Goal: Task Accomplishment & Management: Use online tool/utility

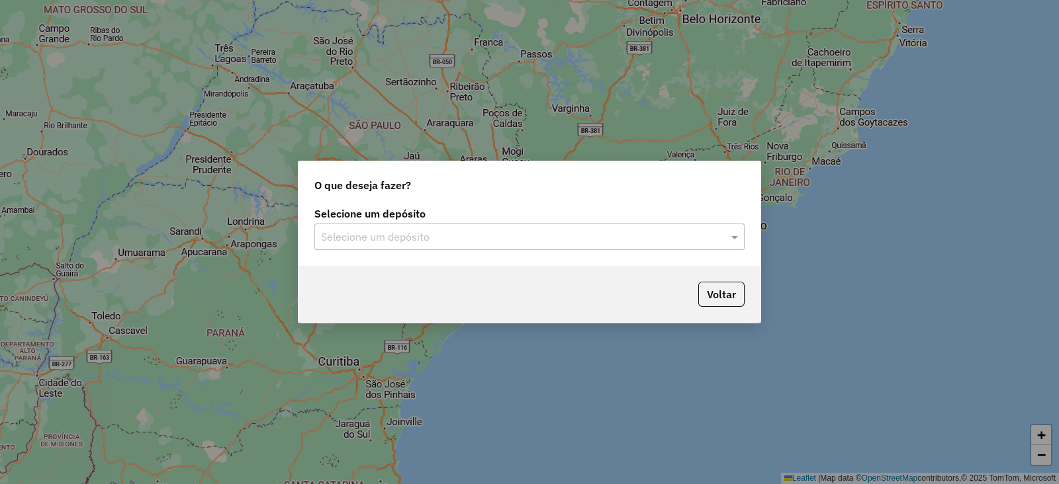
click at [343, 243] on input "text" at bounding box center [516, 238] width 390 height 16
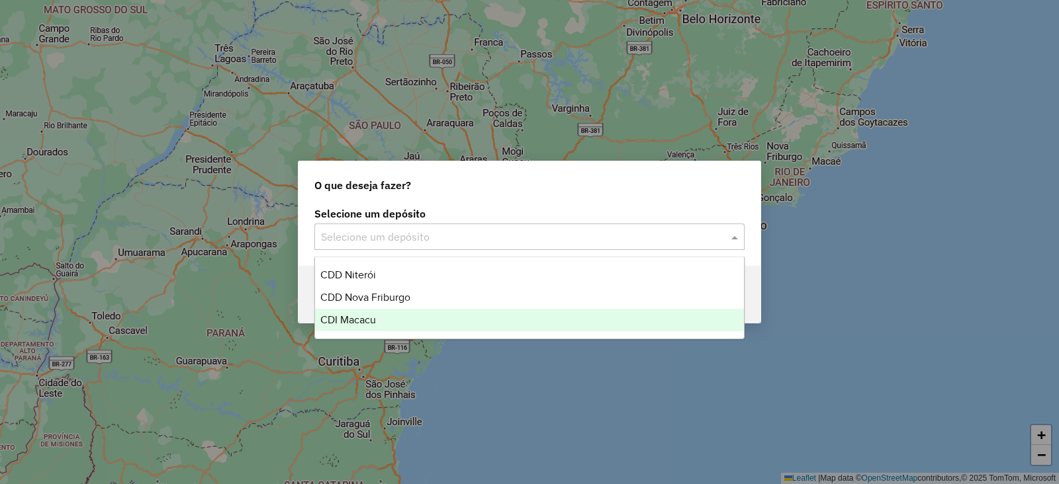
click at [369, 322] on span "CDI Macacu" at bounding box center [348, 319] width 56 height 11
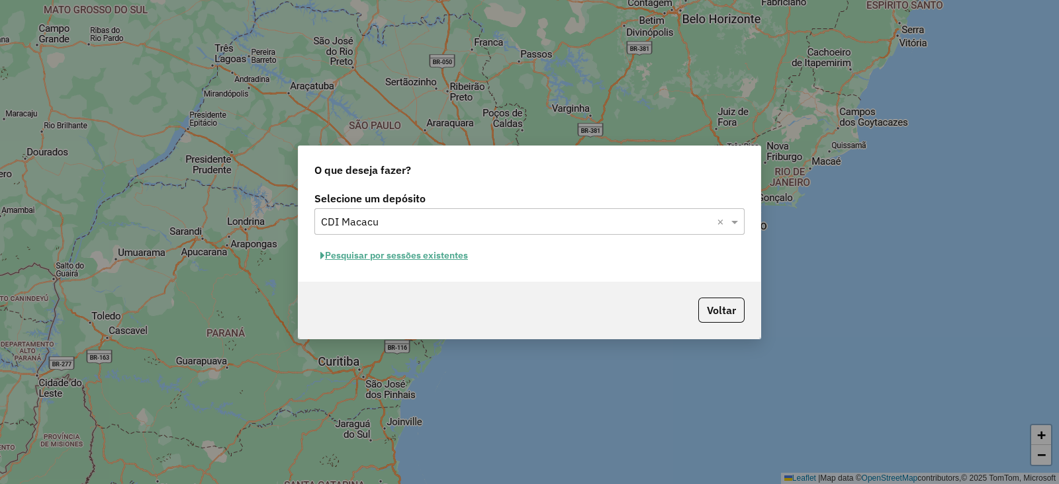
click at [384, 256] on button "Pesquisar por sessões existentes" at bounding box center [393, 255] width 159 height 21
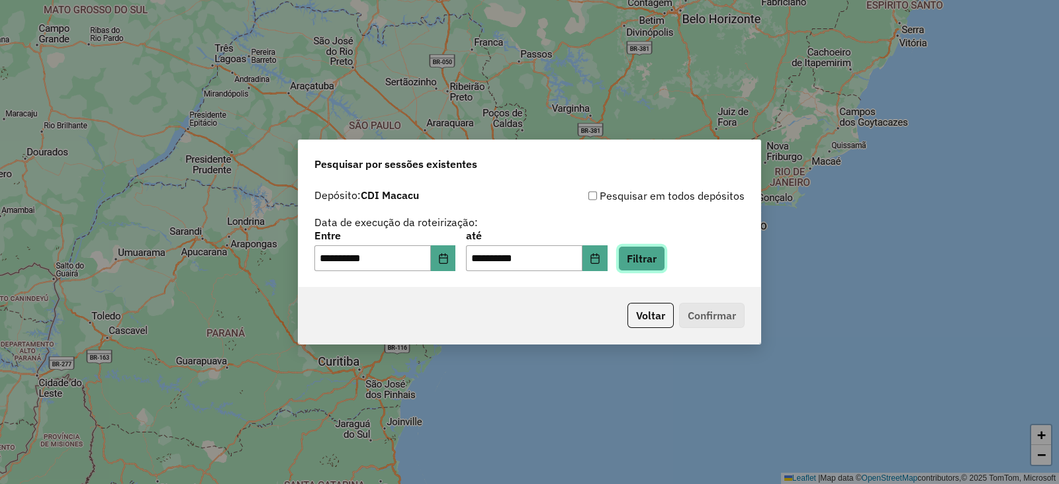
click at [661, 263] on button "Filtrar" at bounding box center [641, 258] width 47 height 25
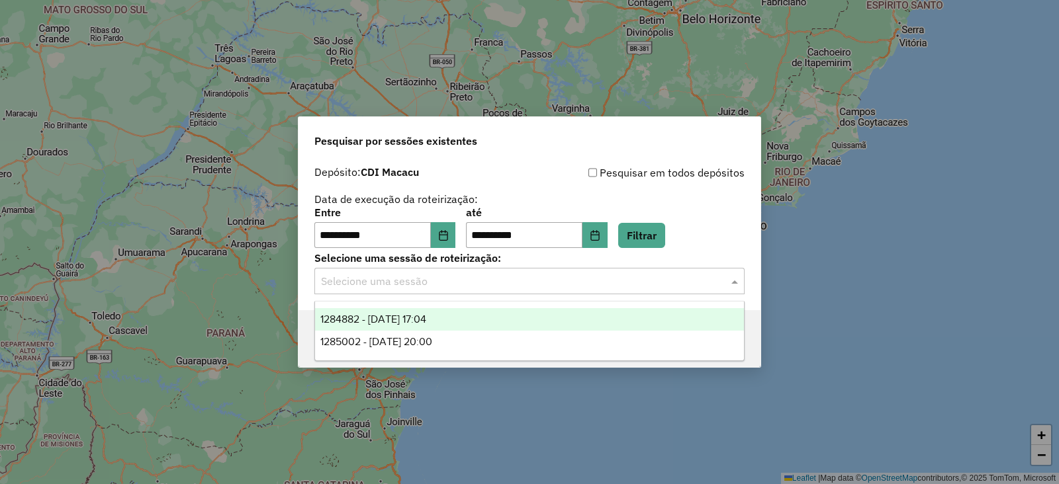
click at [402, 287] on input "text" at bounding box center [516, 282] width 390 height 16
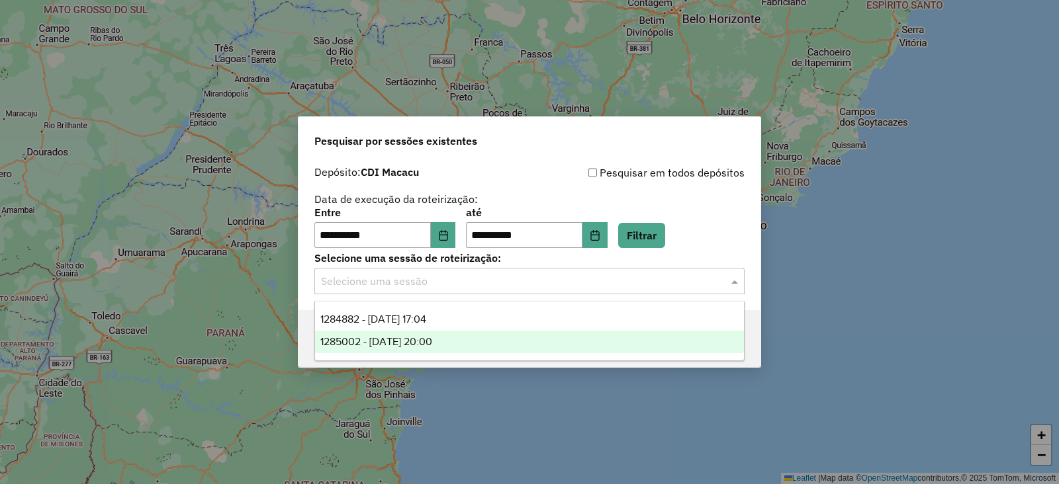
click at [390, 341] on span "1285002 - 29/09/2025 20:00" at bounding box center [376, 341] width 112 height 11
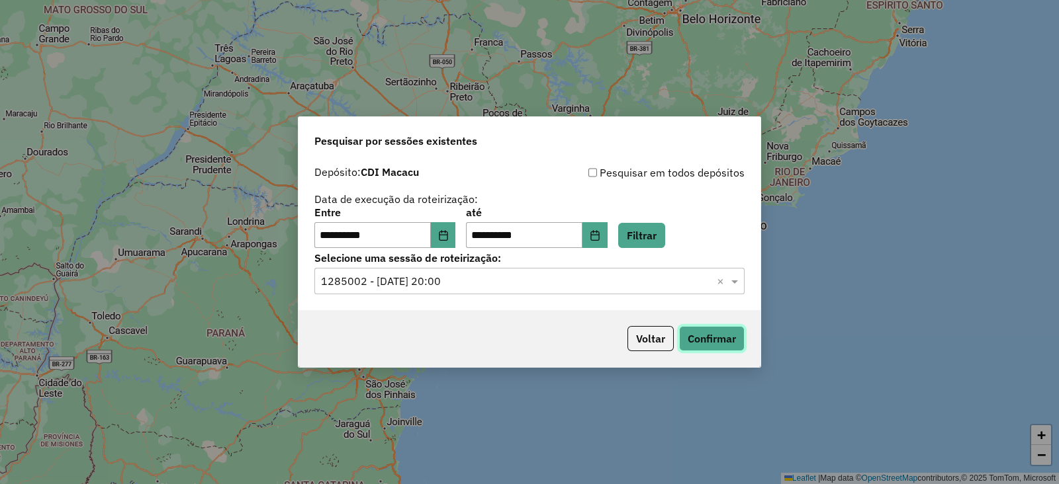
click at [705, 339] on button "Confirmar" at bounding box center [712, 338] width 66 height 25
click at [411, 285] on input "text" at bounding box center [516, 282] width 390 height 16
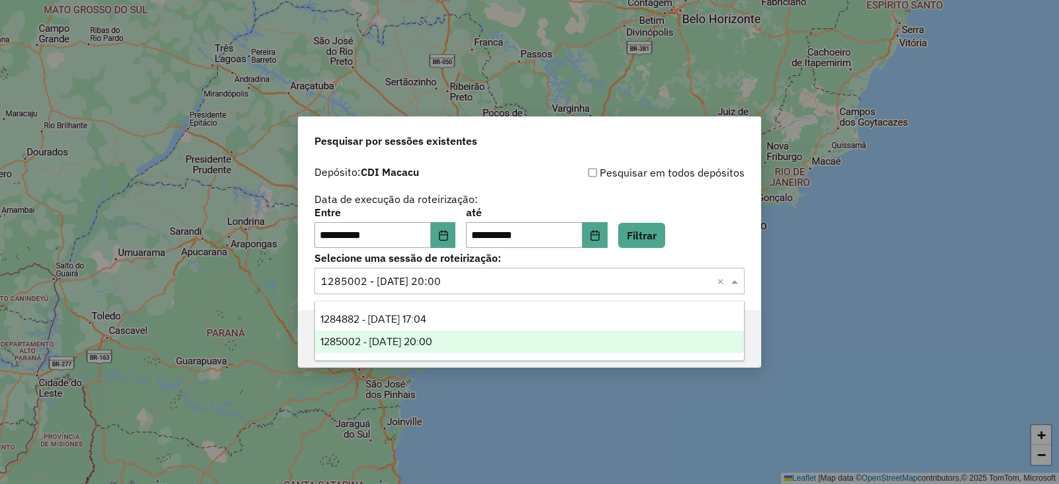
click at [411, 285] on input "text" at bounding box center [516, 282] width 390 height 16
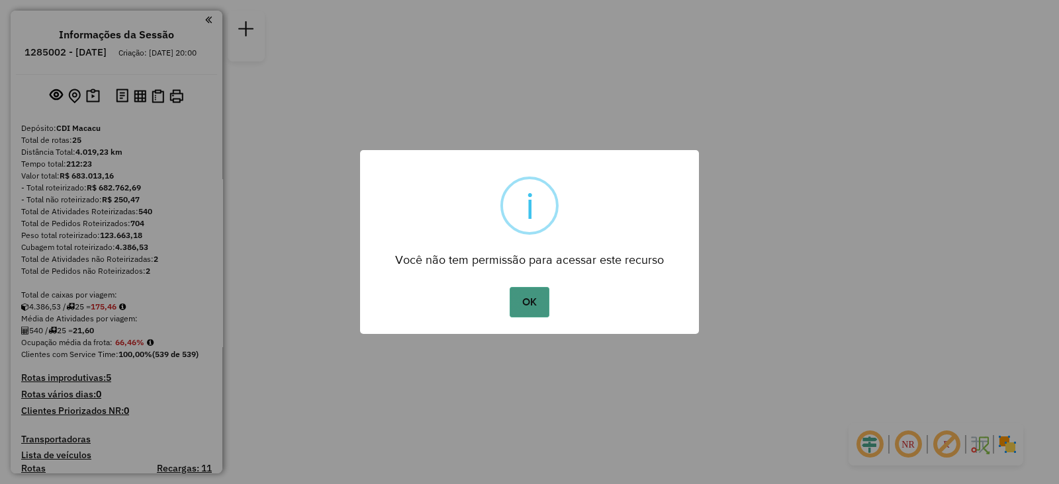
click at [526, 298] on button "OK" at bounding box center [528, 302] width 39 height 30
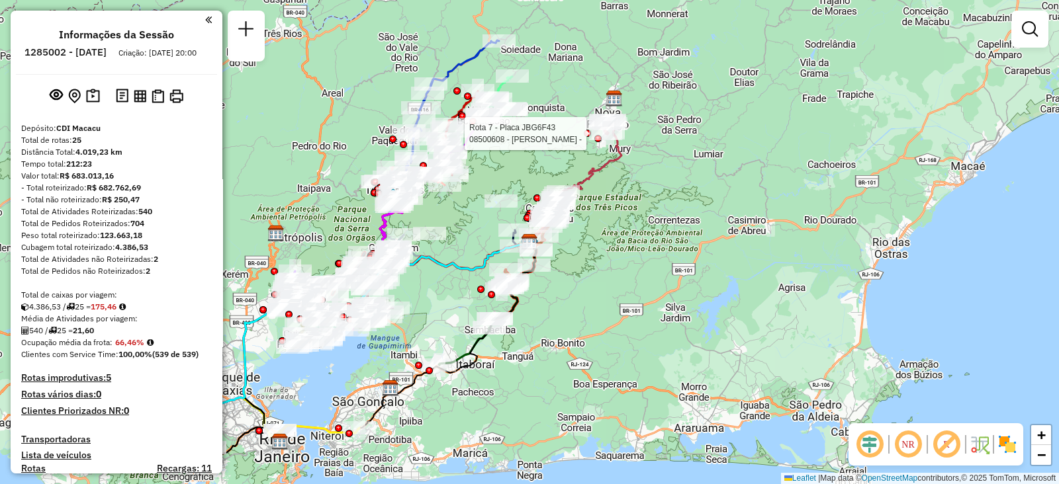
select select "**********"
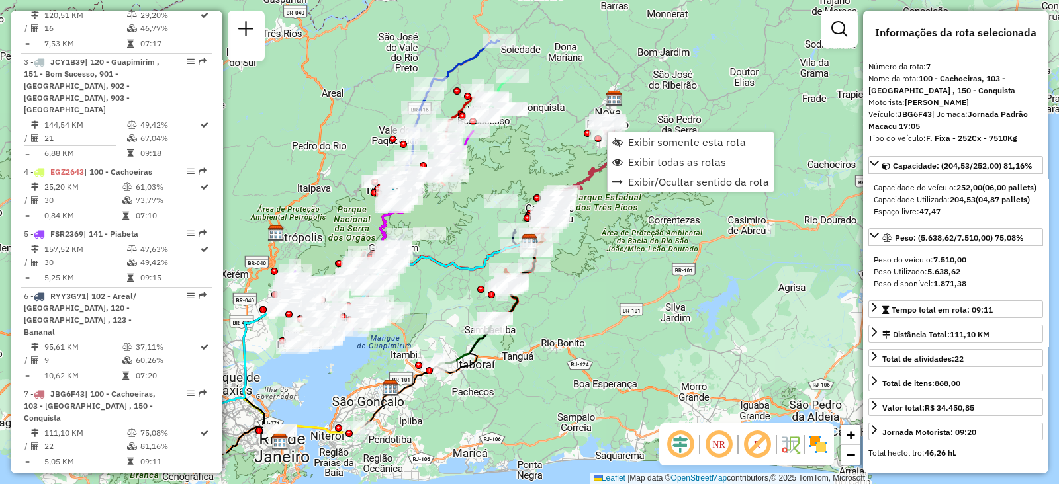
scroll to position [962, 0]
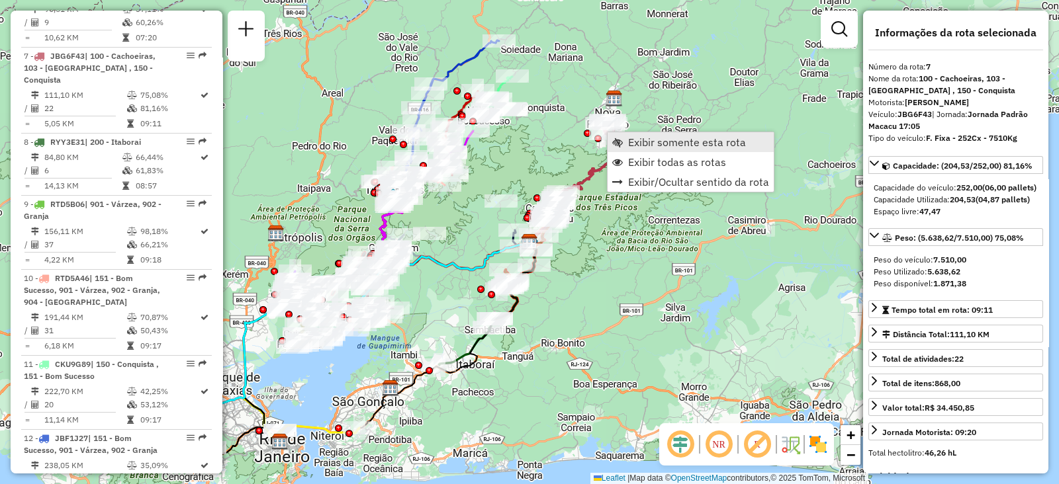
click at [622, 137] on span "Exibir somente esta rota" at bounding box center [617, 142] width 11 height 11
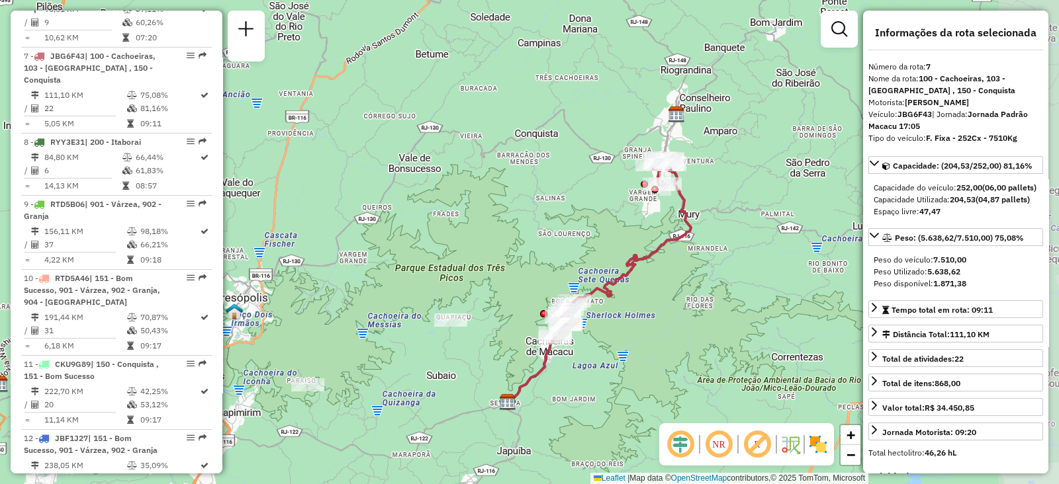
drag, startPoint x: 683, startPoint y: 171, endPoint x: 599, endPoint y: 246, distance: 112.9
click at [599, 246] on div "Janela de atendimento Grade de atendimento Capacidade Transportadoras Veículos …" at bounding box center [529, 242] width 1059 height 484
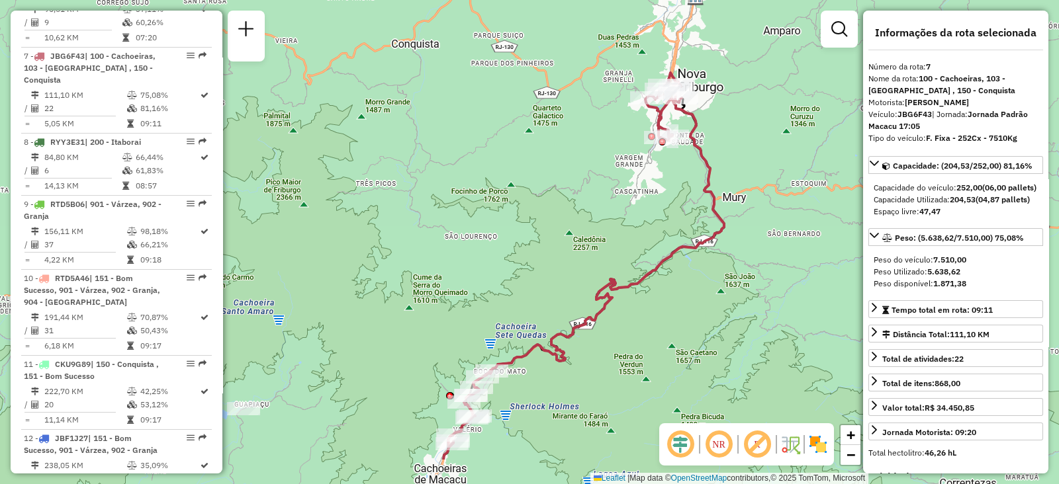
drag, startPoint x: 539, startPoint y: 285, endPoint x: 638, endPoint y: 173, distance: 149.5
click at [638, 173] on div "Janela de atendimento Grade de atendimento Capacidade Transportadoras Veículos …" at bounding box center [529, 242] width 1059 height 484
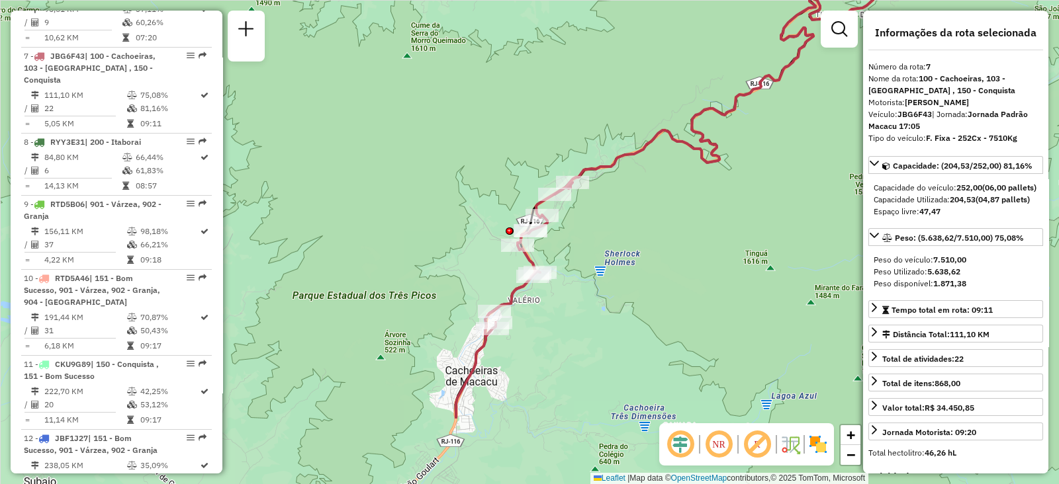
drag, startPoint x: 424, startPoint y: 360, endPoint x: 480, endPoint y: 246, distance: 126.6
click at [480, 246] on div "Janela de atendimento Grade de atendimento Capacidade Transportadoras Veículos …" at bounding box center [529, 242] width 1059 height 484
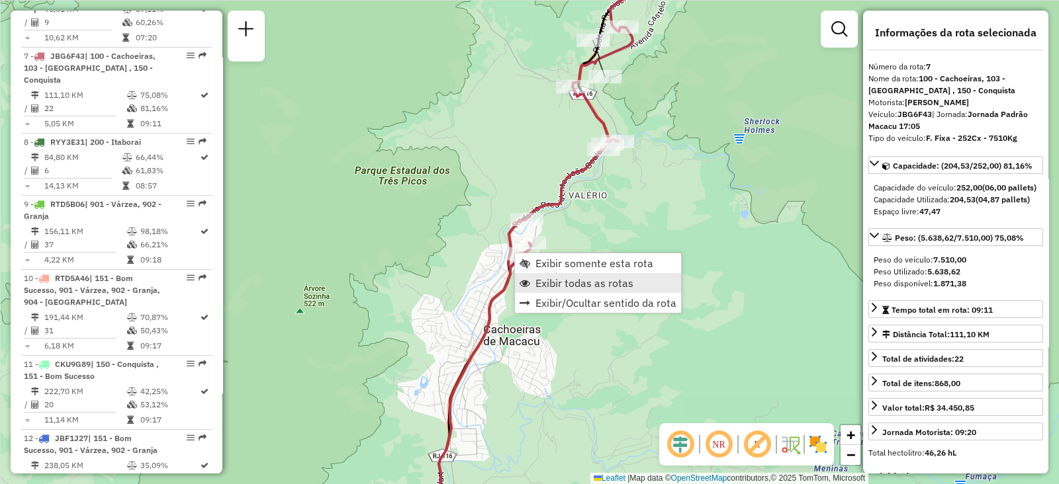
click at [555, 279] on span "Exibir todas as rotas" at bounding box center [584, 283] width 98 height 11
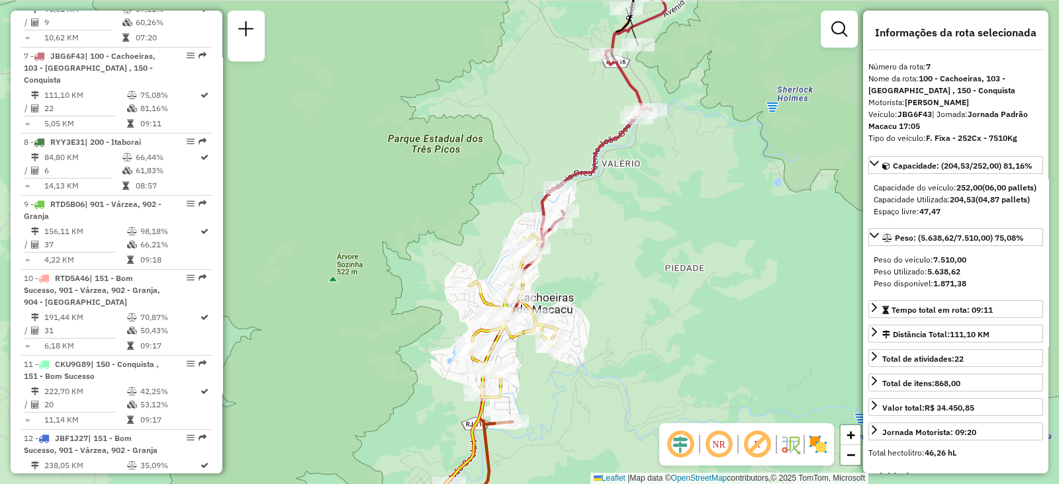
drag, startPoint x: 605, startPoint y: 286, endPoint x: 640, endPoint y: 244, distance: 54.5
click at [640, 244] on div "Janela de atendimento Grade de atendimento Capacidade Transportadoras Veículos …" at bounding box center [529, 242] width 1059 height 484
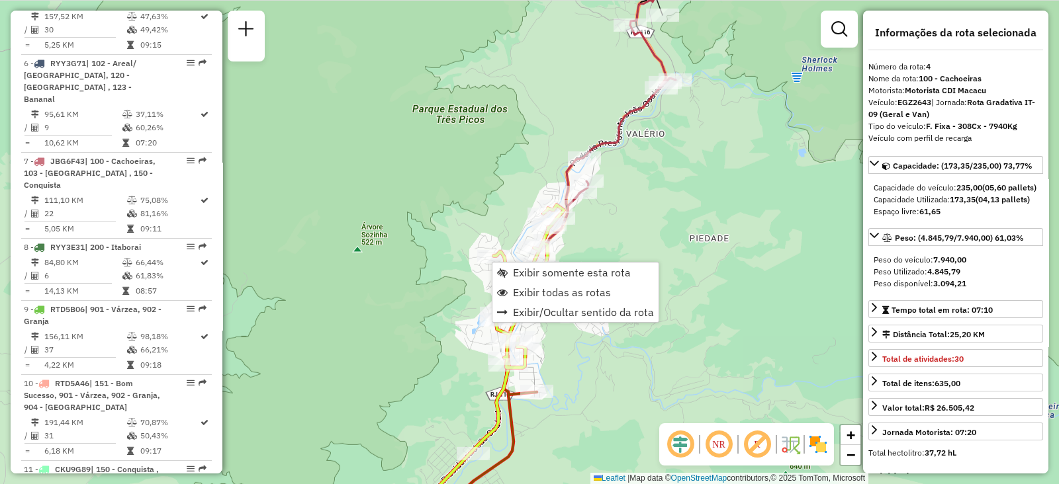
scroll to position [751, 0]
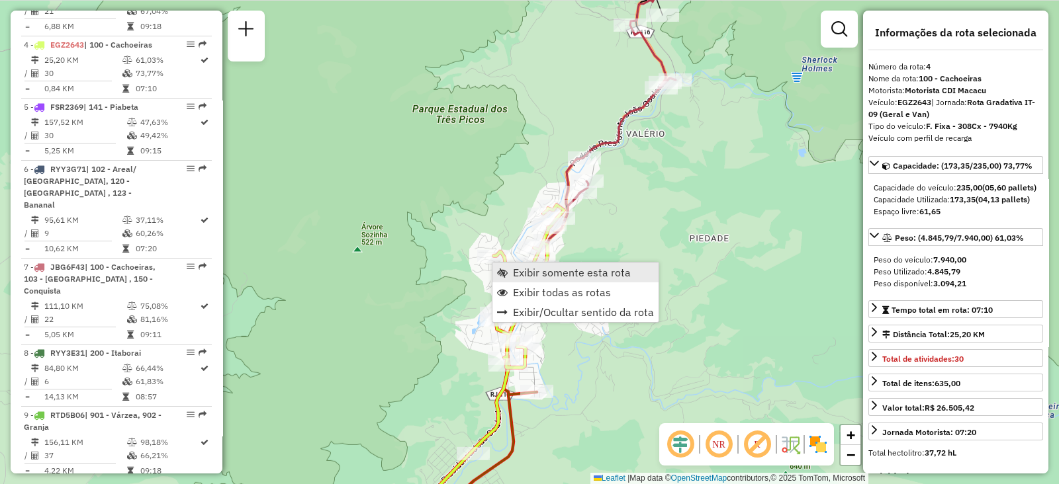
click at [526, 269] on span "Exibir somente esta rota" at bounding box center [572, 272] width 118 height 11
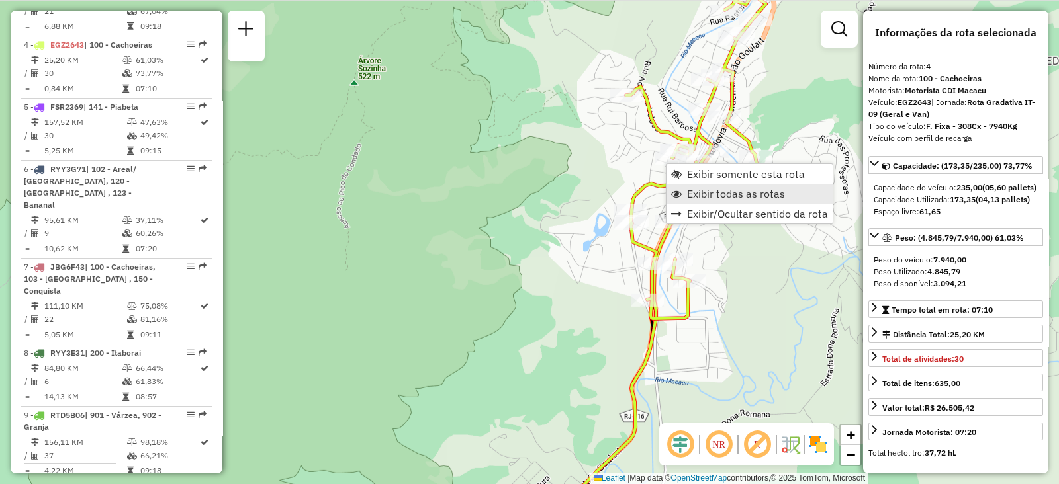
click at [697, 189] on span "Exibir todas as rotas" at bounding box center [736, 194] width 98 height 11
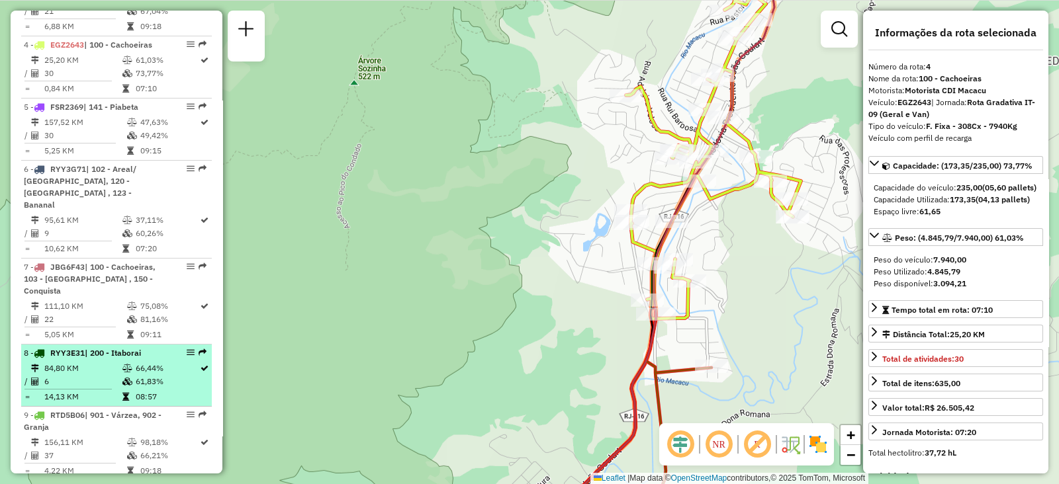
scroll to position [834, 0]
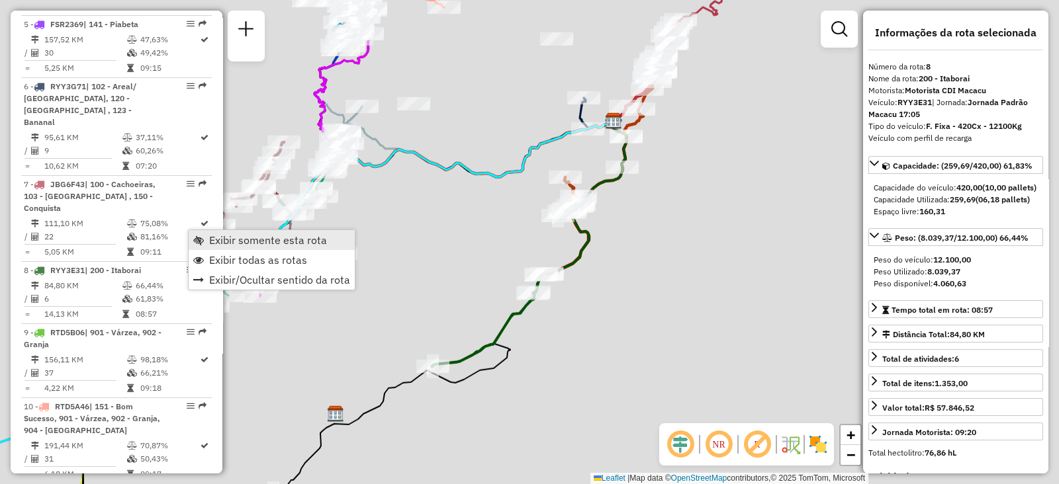
click at [208, 236] on link "Exibir somente esta rota" at bounding box center [272, 240] width 166 height 20
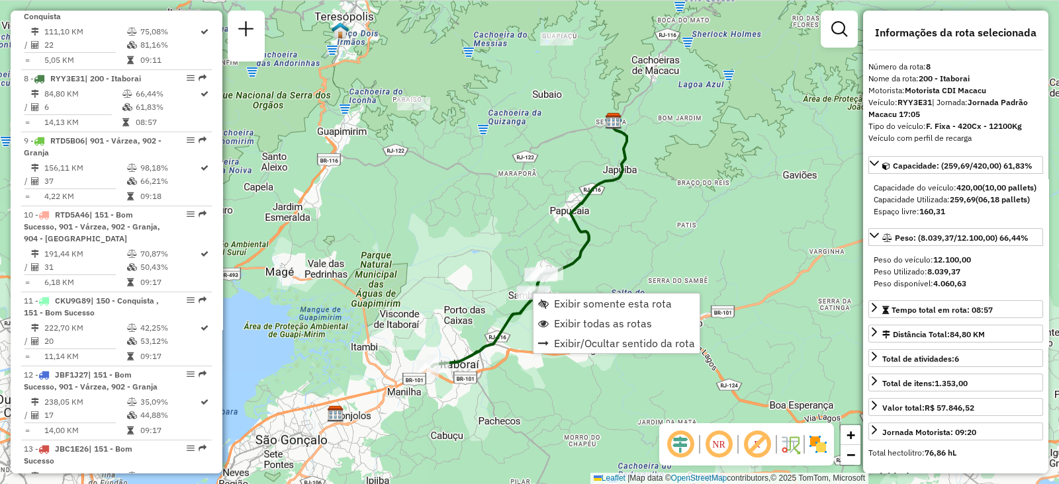
scroll to position [1047, 0]
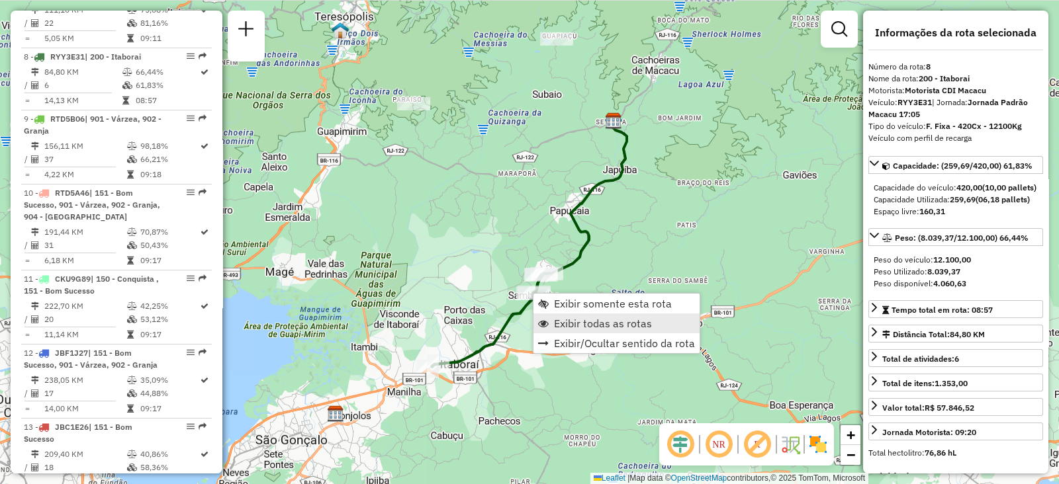
drag, startPoint x: 557, startPoint y: 324, endPoint x: 535, endPoint y: 331, distance: 23.6
click at [558, 324] on span "Exibir todas as rotas" at bounding box center [603, 323] width 98 height 11
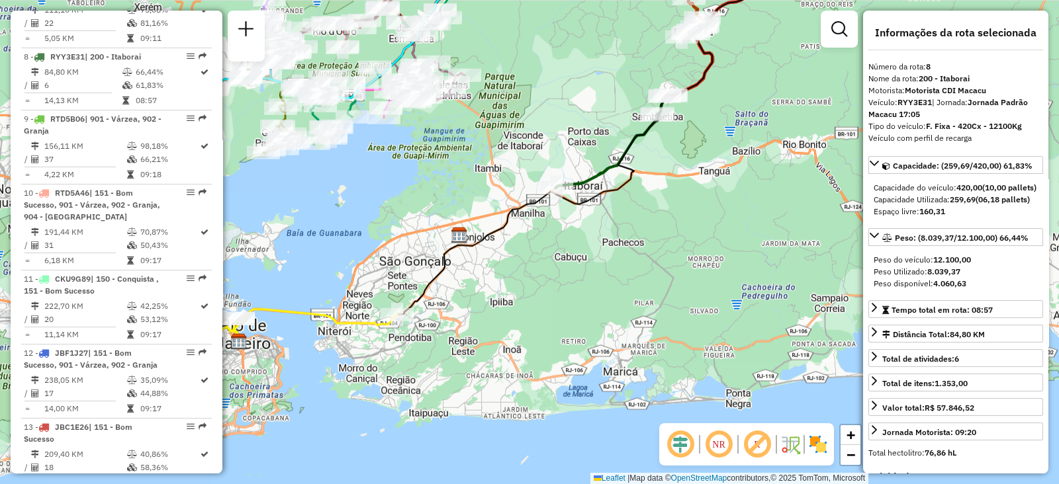
drag, startPoint x: 442, startPoint y: 296, endPoint x: 564, endPoint y: 118, distance: 215.6
click at [564, 118] on div "Janela de atendimento Grade de atendimento Capacidade Transportadoras Veículos …" at bounding box center [529, 242] width 1059 height 484
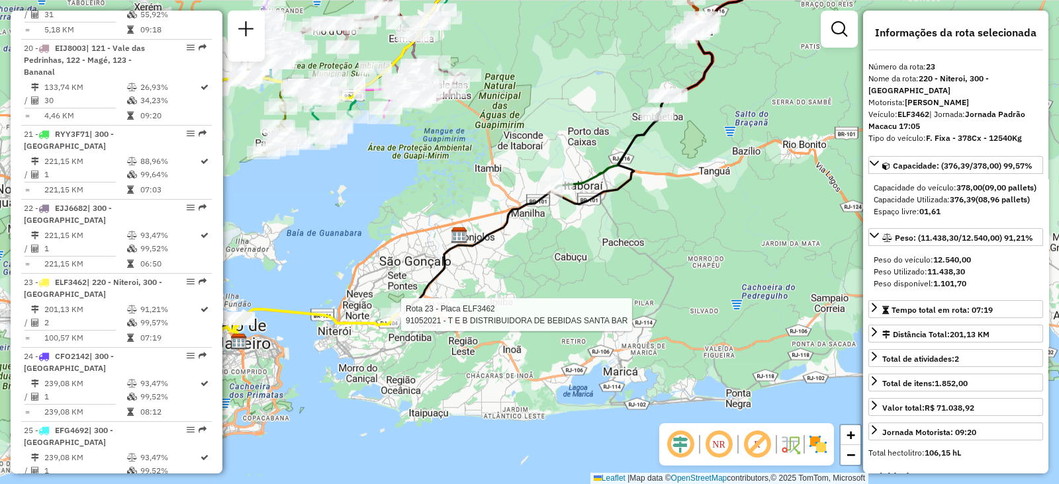
scroll to position [2205, 0]
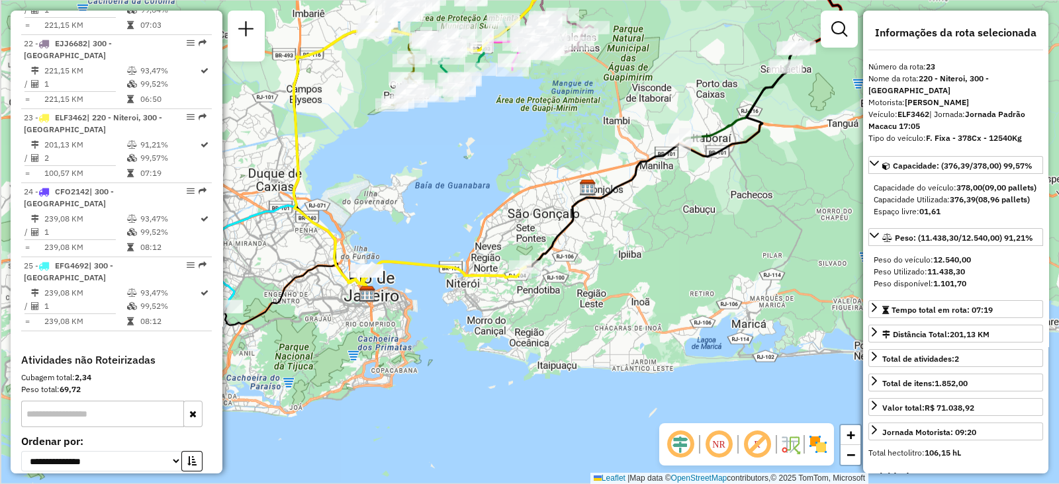
drag, startPoint x: 359, startPoint y: 349, endPoint x: 499, endPoint y: 296, distance: 149.9
click at [499, 296] on div "Janela de atendimento Grade de atendimento Capacidade Transportadoras Veículos …" at bounding box center [529, 242] width 1059 height 484
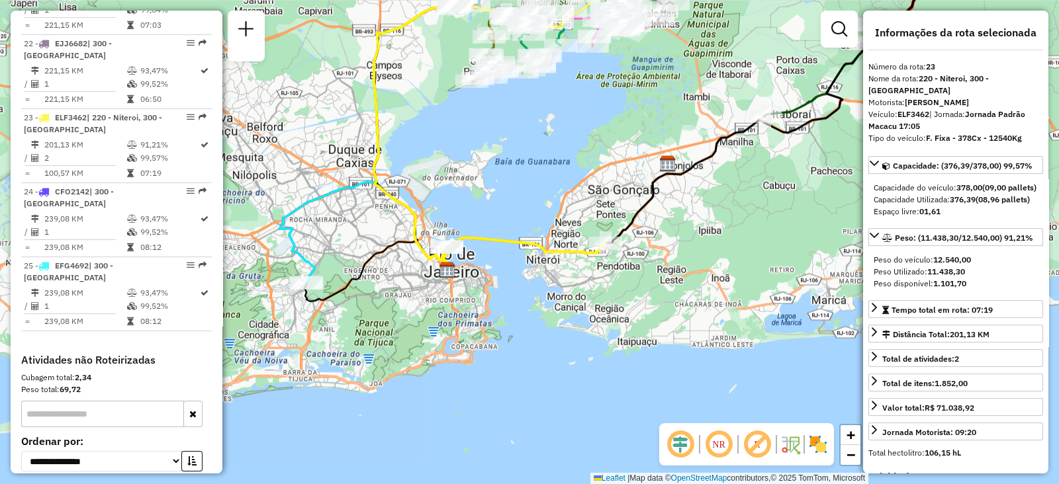
drag, startPoint x: 464, startPoint y: 283, endPoint x: 542, endPoint y: 259, distance: 81.4
click at [544, 261] on div "Janela de atendimento Grade de atendimento Capacidade Transportadoras Veículos …" at bounding box center [529, 242] width 1059 height 484
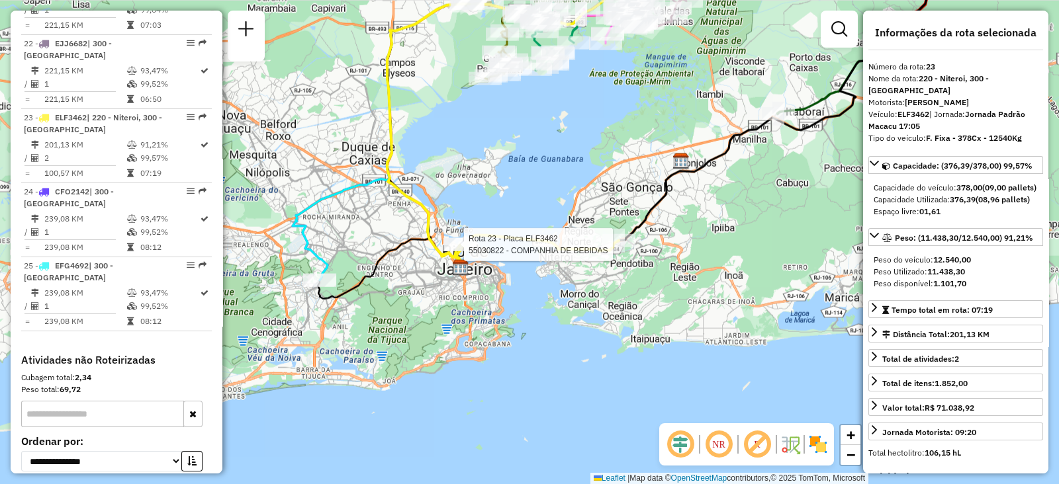
drag, startPoint x: 476, startPoint y: 242, endPoint x: 454, endPoint y: 241, distance: 22.5
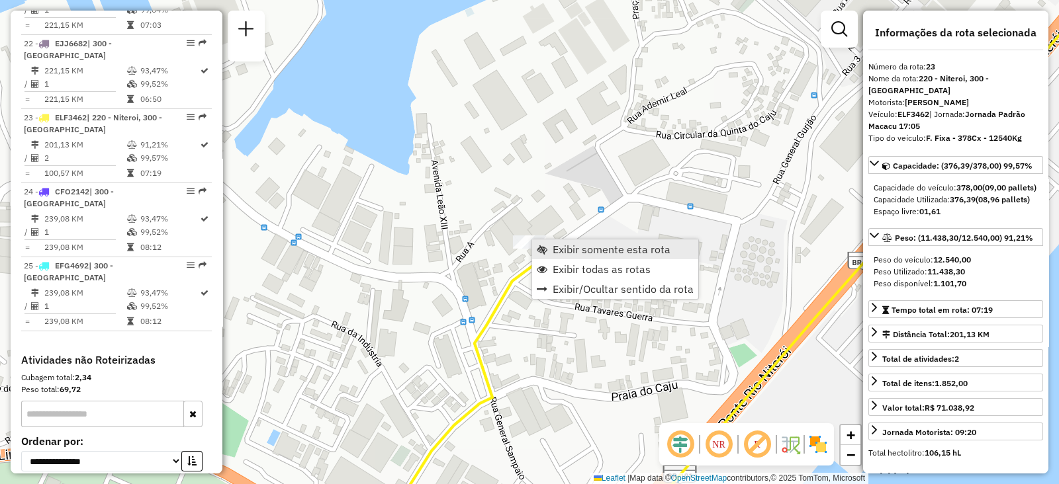
click at [552, 249] on span "Exibir somente esta rota" at bounding box center [611, 249] width 118 height 11
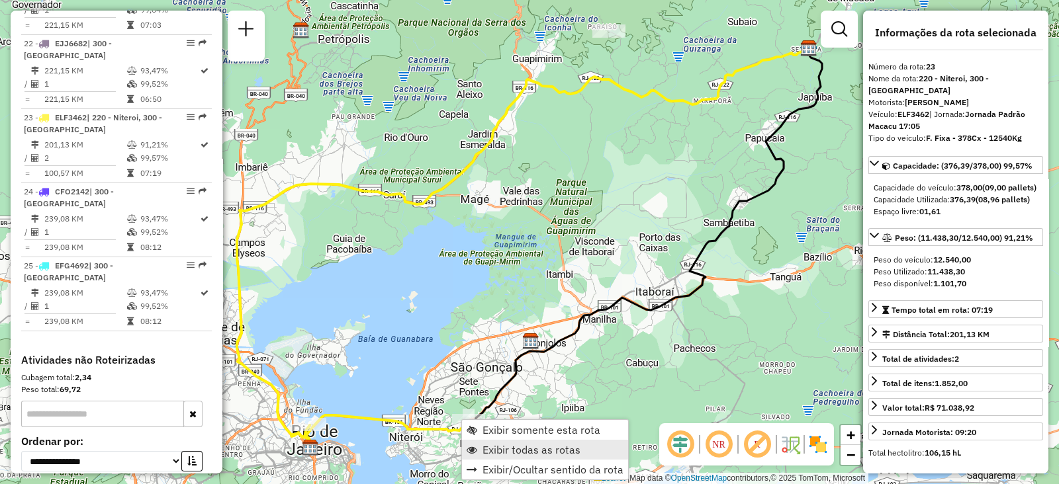
click at [496, 445] on span "Exibir todas as rotas" at bounding box center [531, 450] width 98 height 11
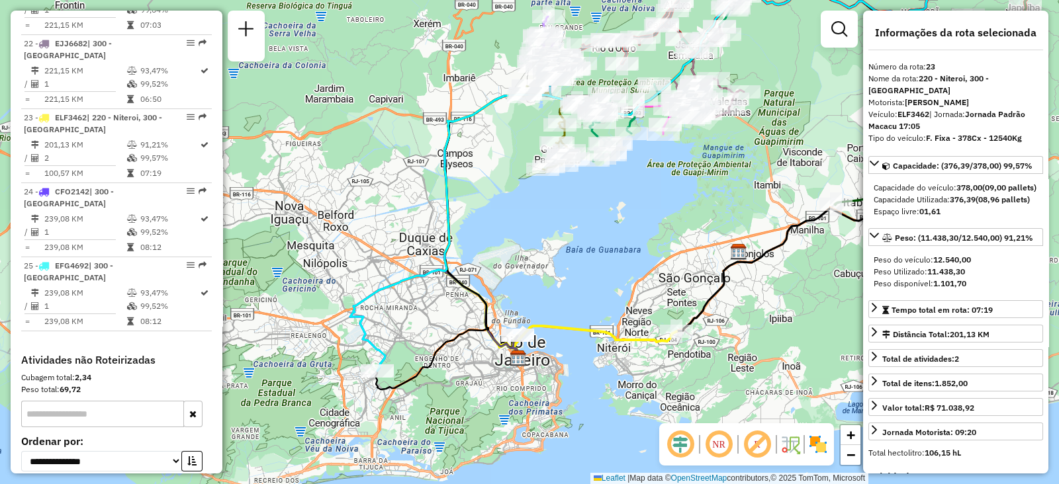
drag, startPoint x: 549, startPoint y: 339, endPoint x: 668, endPoint y: 276, distance: 134.1
click at [668, 276] on div "Janela de atendimento Grade de atendimento Capacidade Transportadoras Veículos …" at bounding box center [529, 242] width 1059 height 484
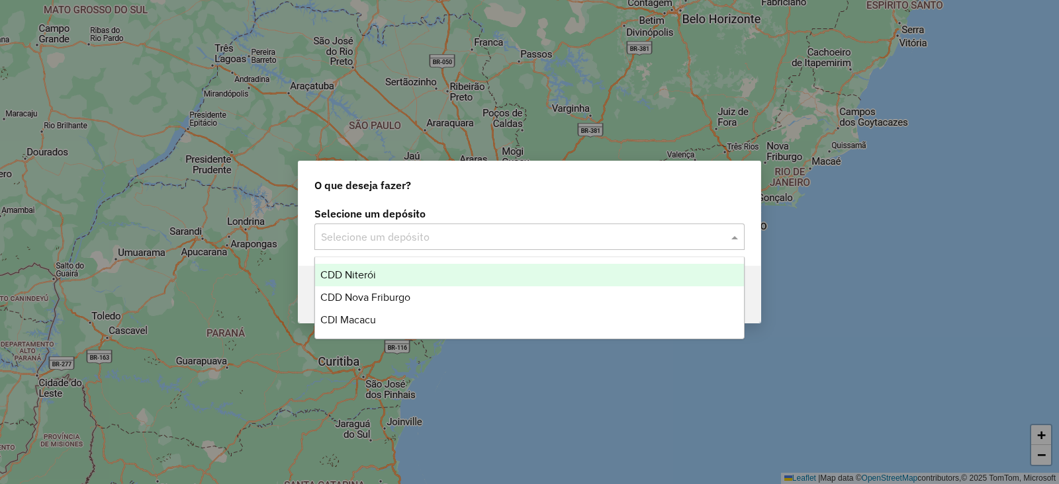
click at [390, 234] on input "text" at bounding box center [516, 238] width 390 height 16
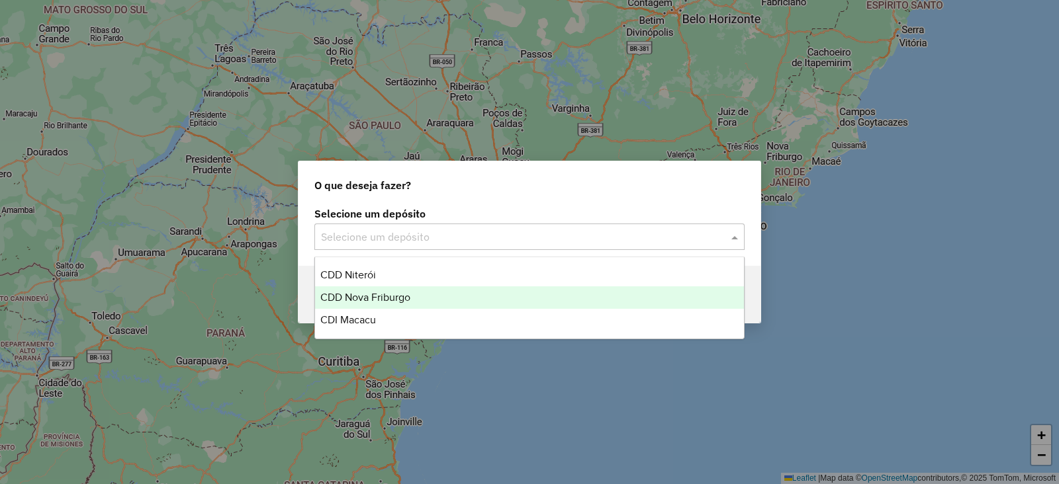
click at [377, 299] on span "CDD Nova Friburgo" at bounding box center [365, 297] width 90 height 11
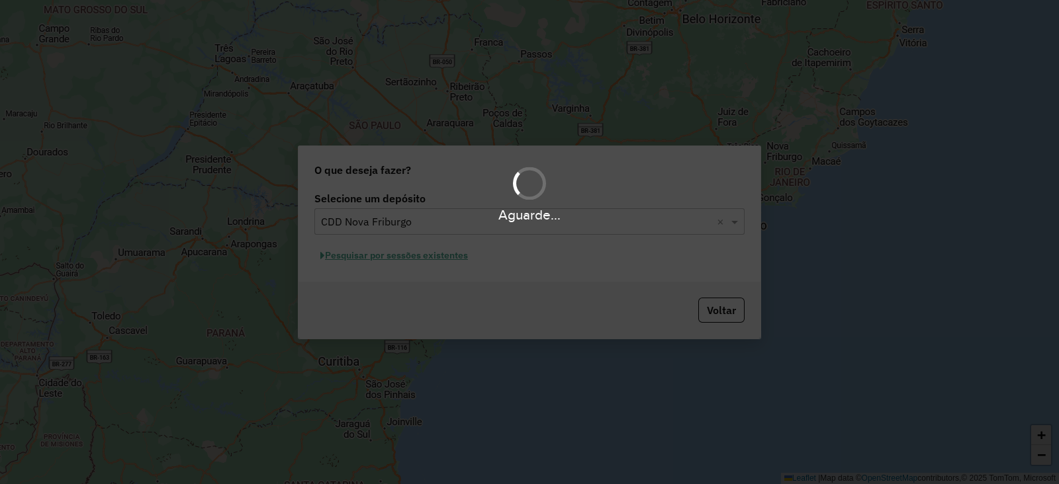
click at [361, 260] on div "Aguarde..." at bounding box center [529, 242] width 1059 height 484
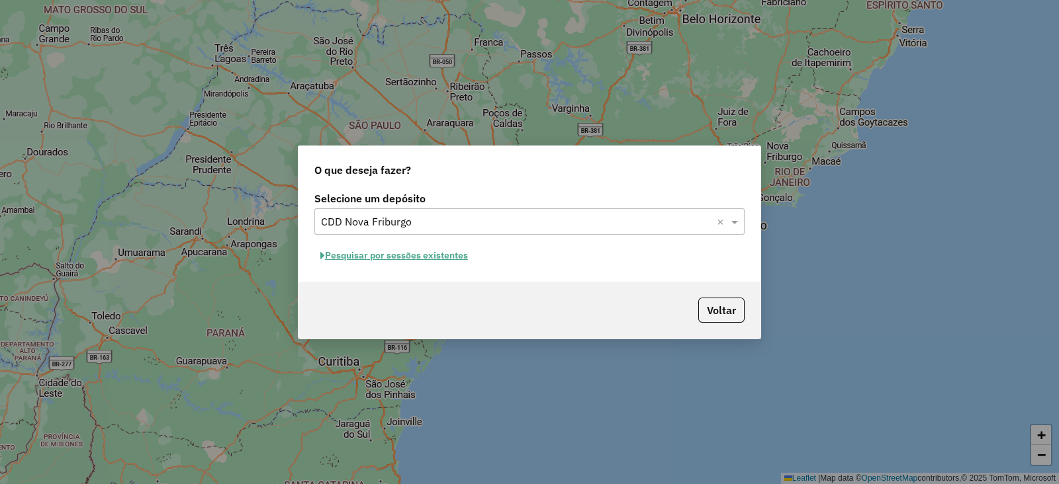
click at [378, 261] on button "Pesquisar por sessões existentes" at bounding box center [393, 255] width 159 height 21
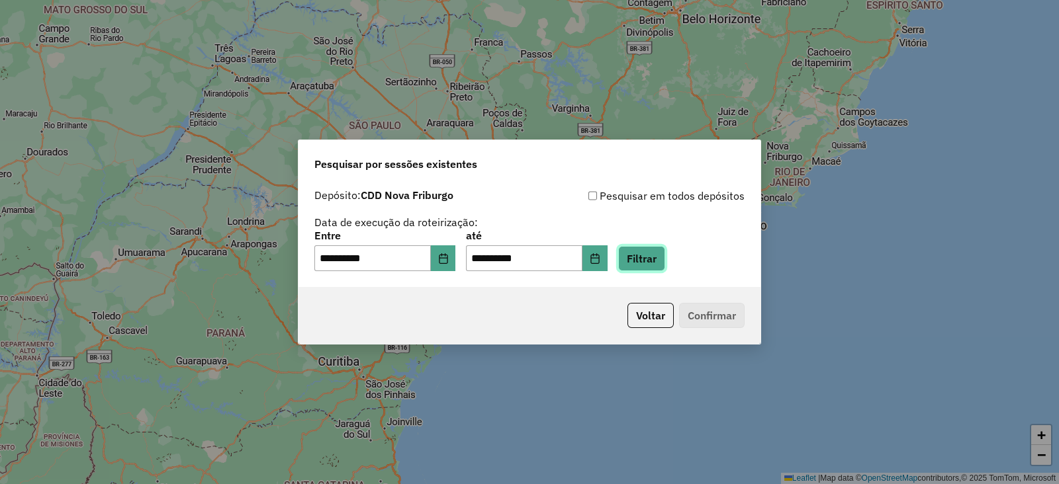
click at [659, 259] on button "Filtrar" at bounding box center [641, 258] width 47 height 25
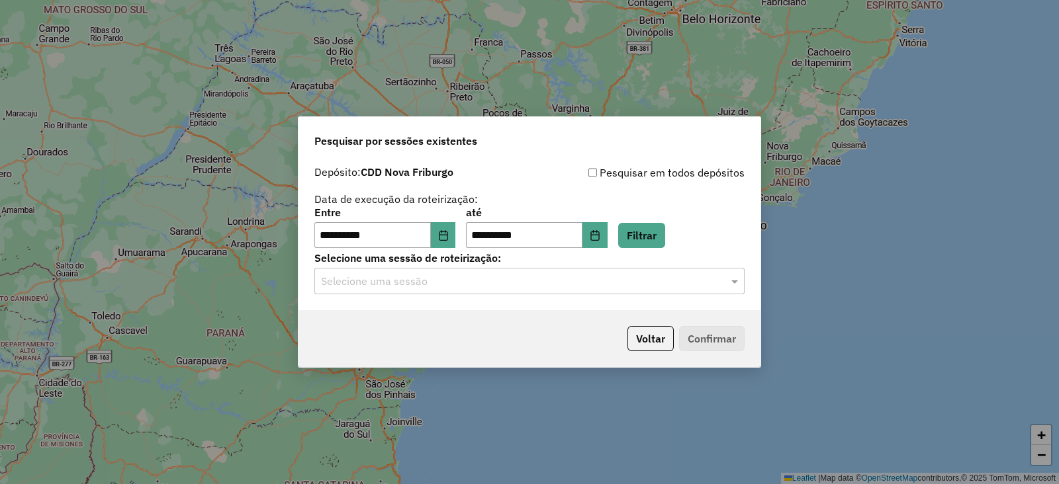
click at [396, 289] on hb-app "**********" at bounding box center [529, 242] width 1059 height 484
click at [378, 286] on input "text" at bounding box center [516, 282] width 390 height 16
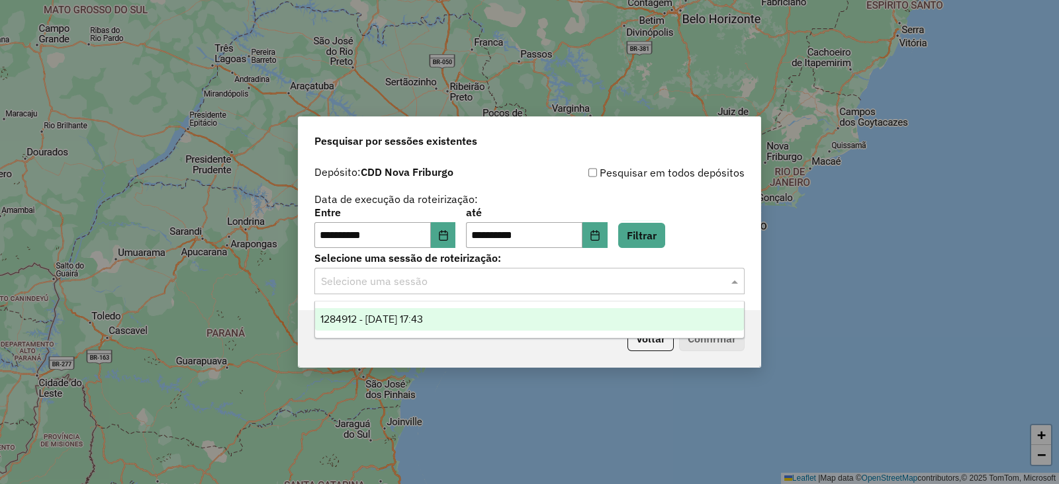
drag, startPoint x: 384, startPoint y: 316, endPoint x: 406, endPoint y: 317, distance: 22.5
click at [387, 316] on span "1284912 - 29/09/2025 17:43" at bounding box center [371, 319] width 103 height 11
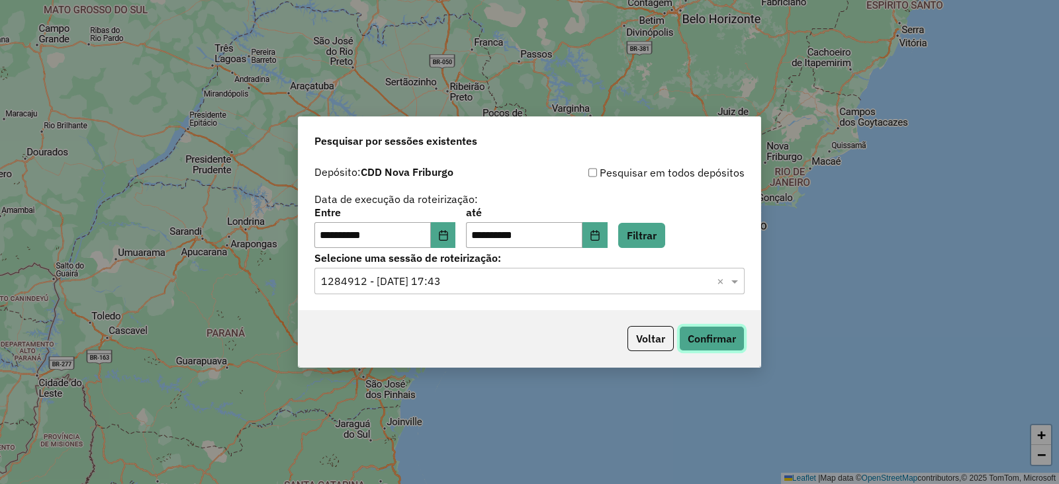
click at [727, 336] on button "Confirmar" at bounding box center [712, 338] width 66 height 25
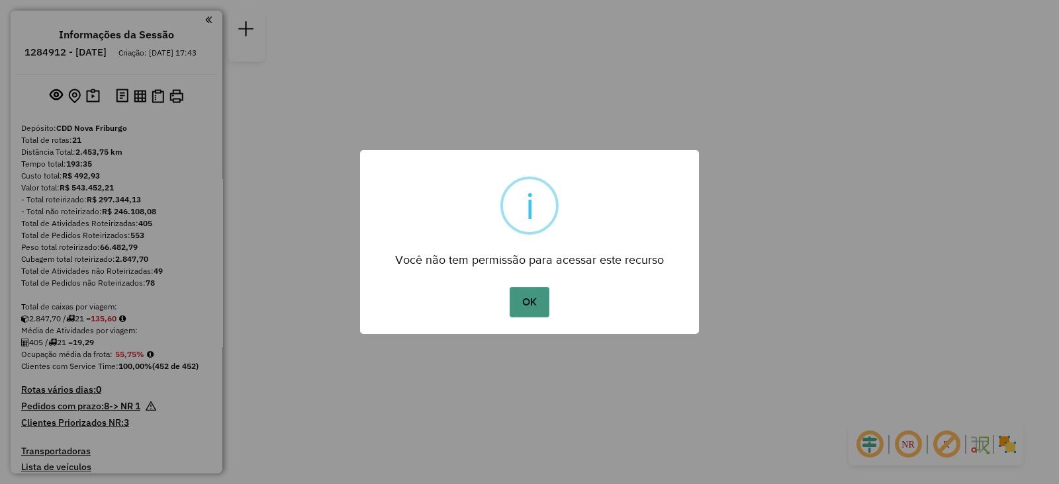
click at [526, 305] on button "OK" at bounding box center [528, 302] width 39 height 30
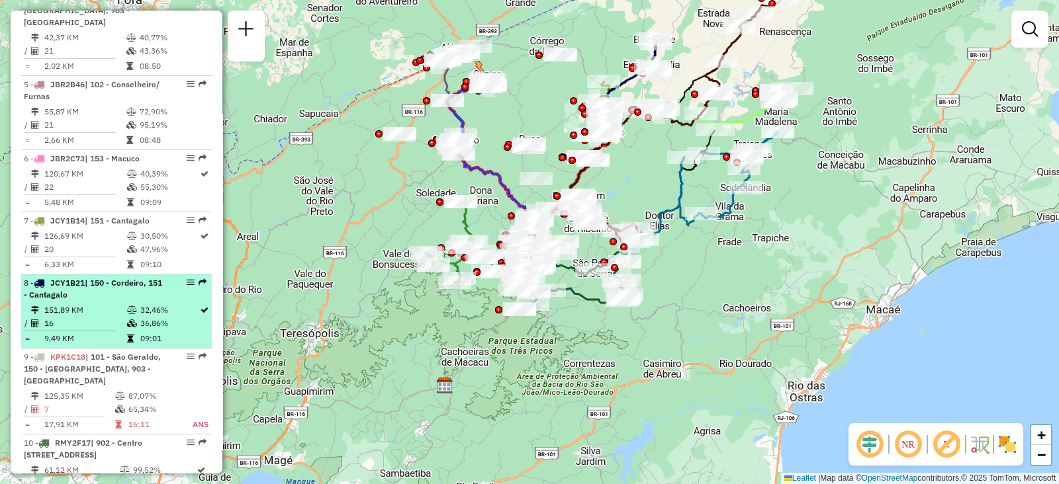
scroll to position [744, 0]
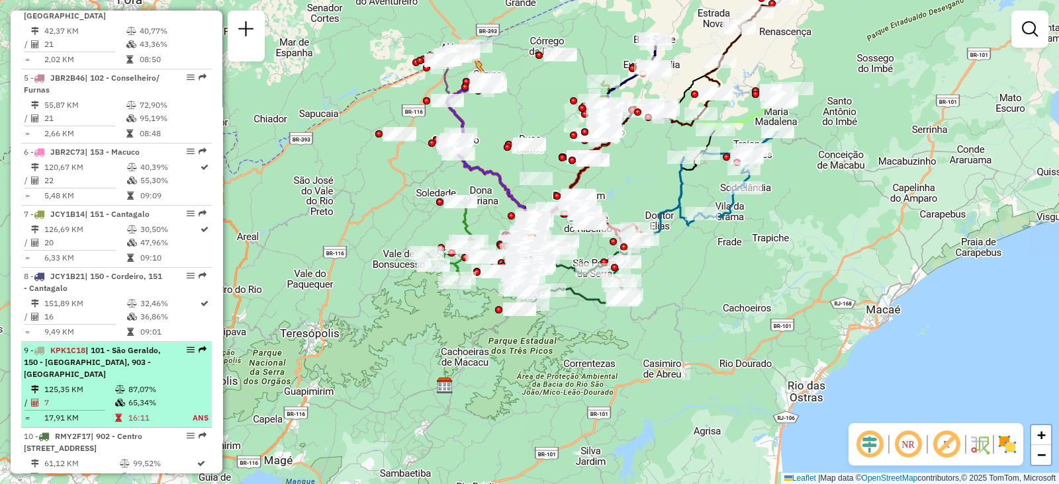
select select "**********"
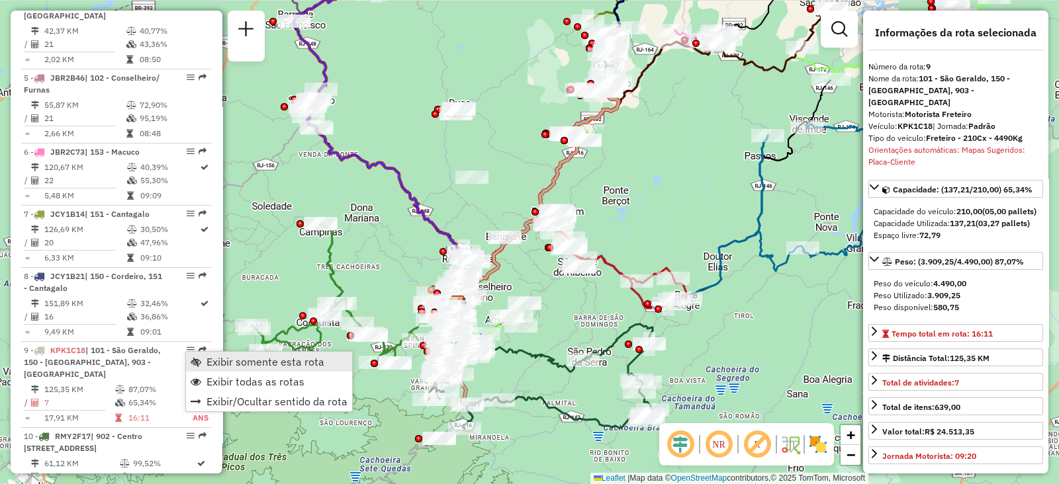
click at [205, 362] on link "Exibir somente esta rota" at bounding box center [269, 362] width 166 height 20
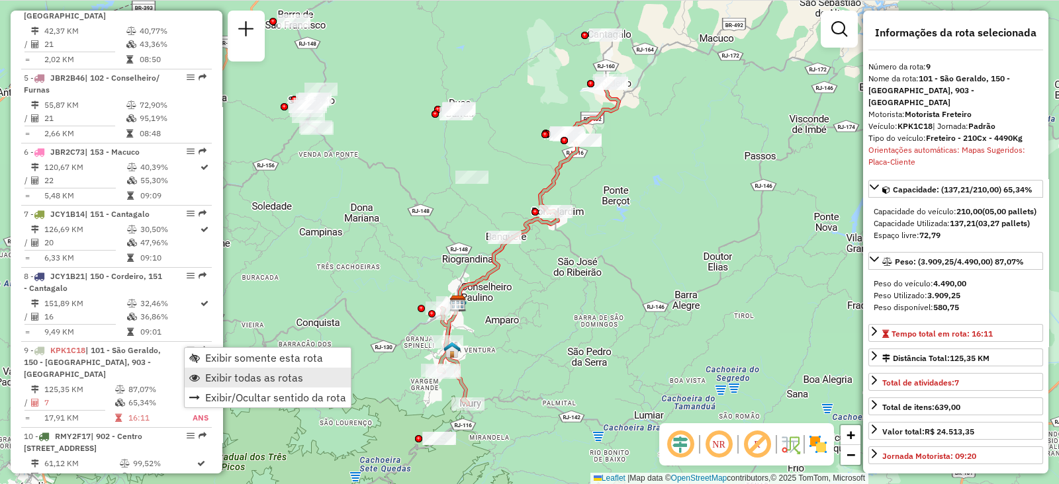
click at [234, 382] on span "Exibir todas as rotas" at bounding box center [254, 377] width 98 height 11
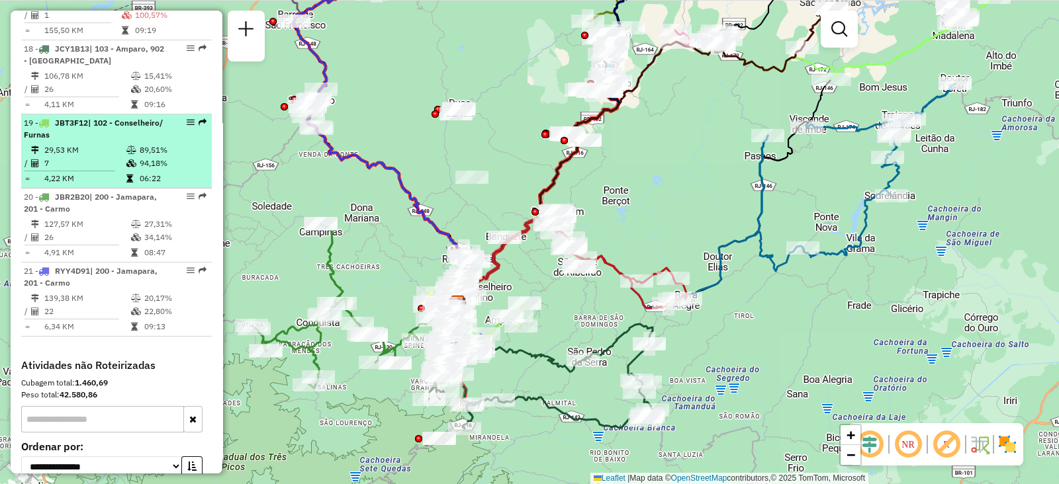
scroll to position [1802, 0]
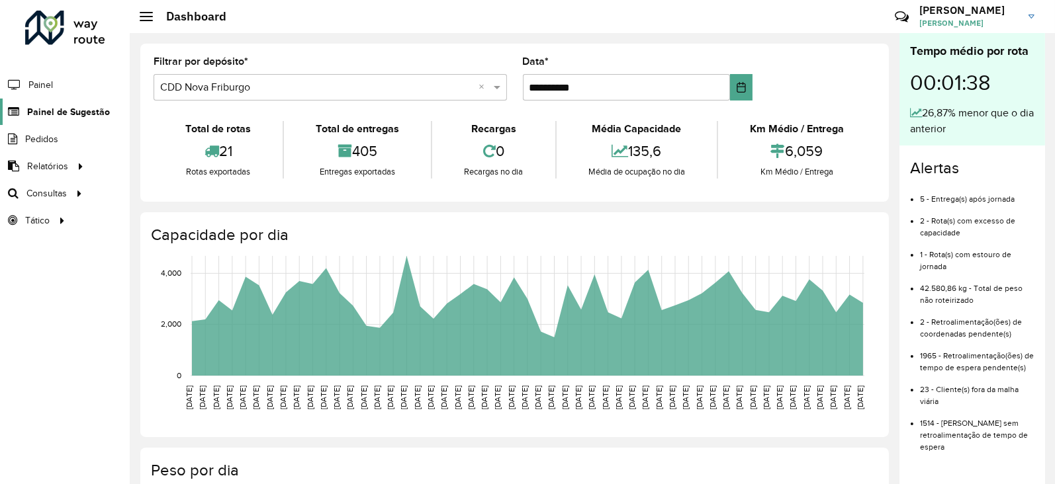
click at [51, 114] on span "Painel de Sugestão" at bounding box center [68, 112] width 83 height 14
